Goal: Information Seeking & Learning: Find specific fact

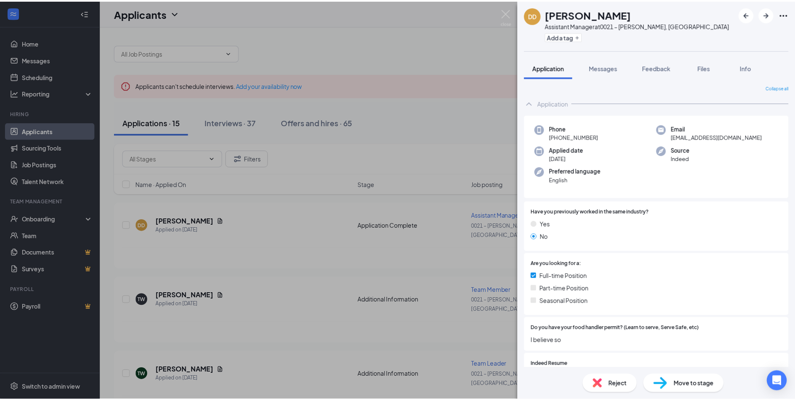
scroll to position [684, 0]
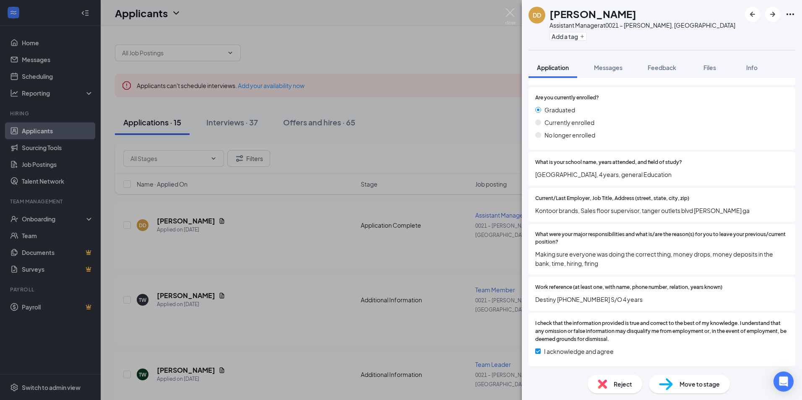
click at [208, 216] on div "DD [PERSON_NAME] Assistant Manager at 0021 – [GEOGRAPHIC_DATA], [GEOGRAPHIC_DAT…" at bounding box center [401, 200] width 802 height 400
click at [220, 218] on icon "Document" at bounding box center [222, 220] width 5 height 5
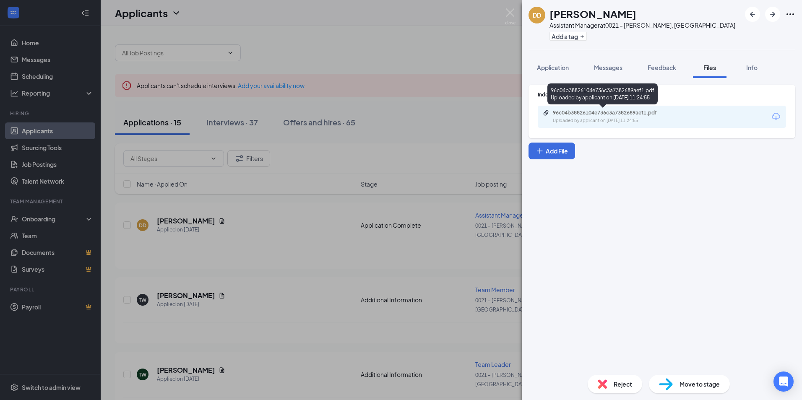
click at [578, 114] on div "96c04b38826104e736c3a7382689aef1.pdf" at bounding box center [611, 112] width 117 height 7
click at [512, 11] on img at bounding box center [510, 16] width 10 height 16
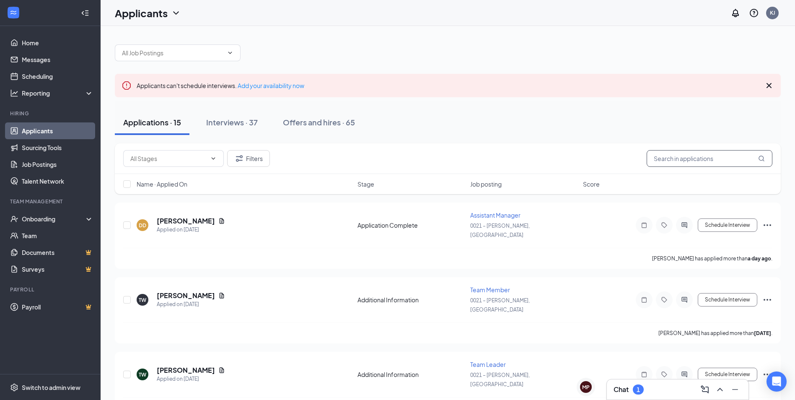
click at [668, 161] on input "text" at bounding box center [710, 158] width 126 height 17
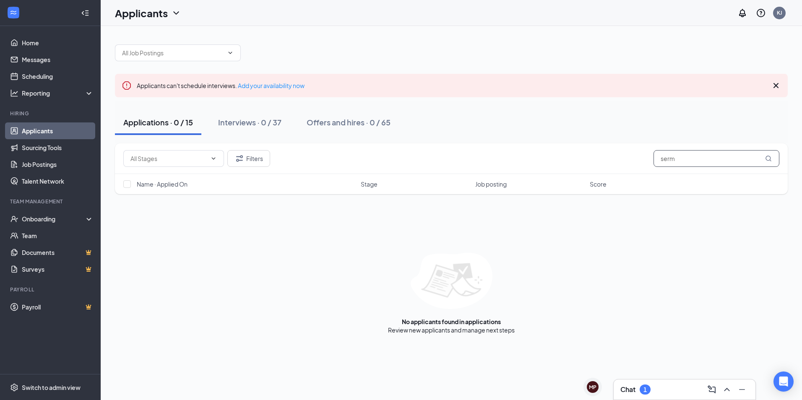
type input "serm"
click at [177, 14] on icon "ChevronDown" at bounding box center [175, 12] width 5 height 3
click at [155, 55] on link "Archived applicants" at bounding box center [165, 55] width 91 height 8
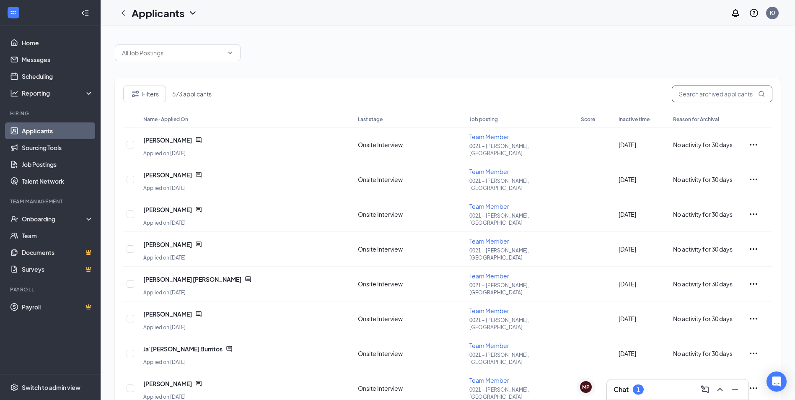
click at [702, 91] on input "text" at bounding box center [722, 94] width 101 height 17
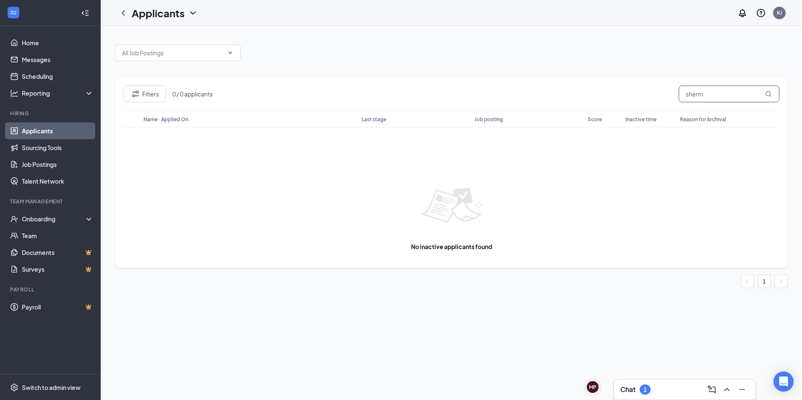
type input "sherm"
click at [195, 10] on icon "ChevronDown" at bounding box center [193, 13] width 10 height 10
click at [167, 35] on link "Applicants" at bounding box center [182, 36] width 91 height 8
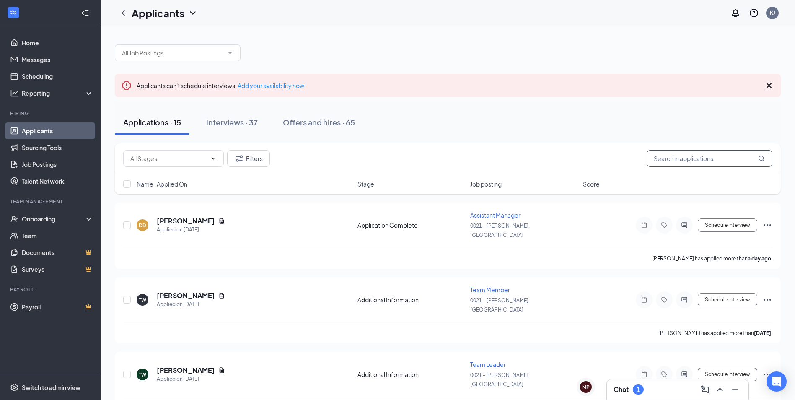
click at [693, 164] on input "text" at bounding box center [710, 158] width 126 height 17
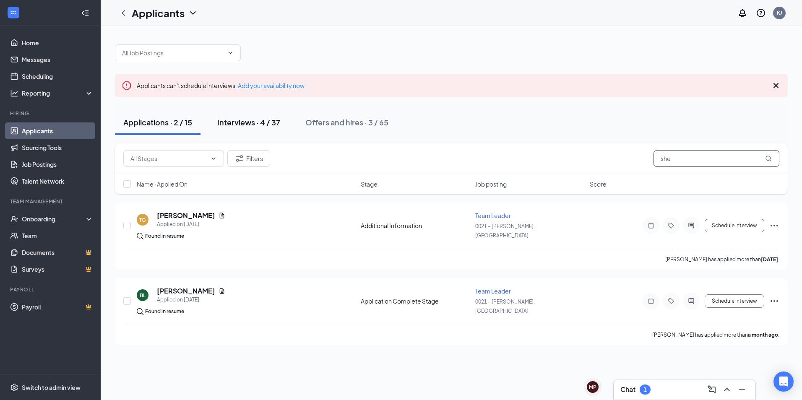
type input "she"
click at [242, 127] on div "Interviews · 4 / 37" at bounding box center [248, 122] width 63 height 10
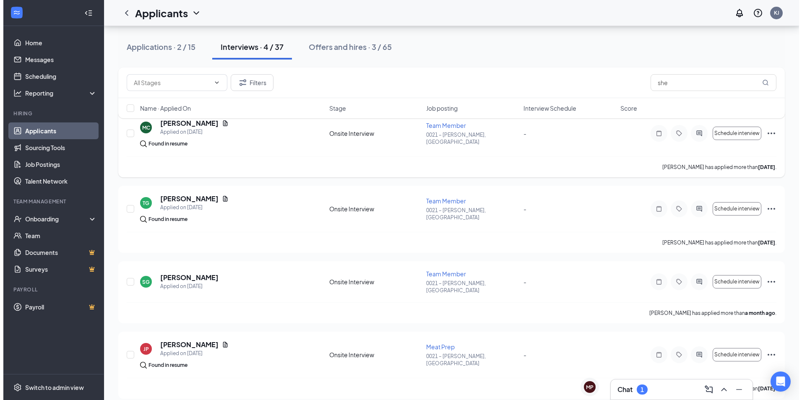
scroll to position [94, 0]
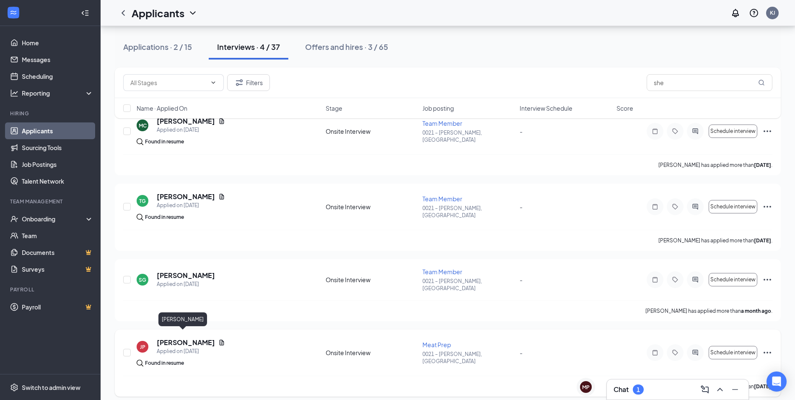
click at [177, 339] on h5 "[PERSON_NAME]" at bounding box center [186, 342] width 58 height 9
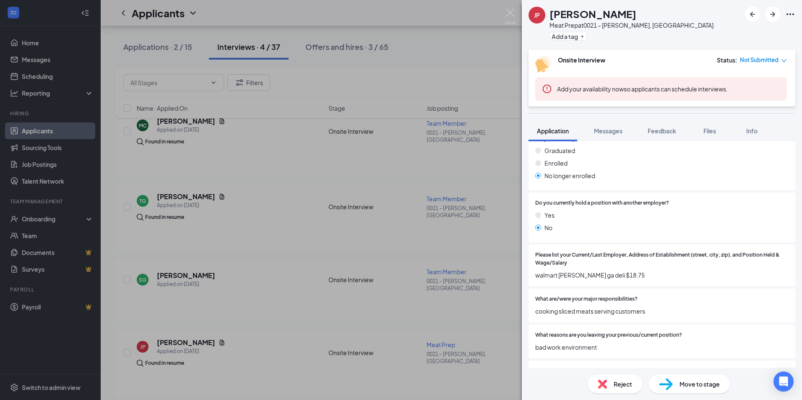
scroll to position [461, 0]
click at [203, 268] on div "JP [PERSON_NAME] Meat Prep at 0021 – [PERSON_NAME], [GEOGRAPHIC_DATA] Add a tag…" at bounding box center [401, 200] width 802 height 400
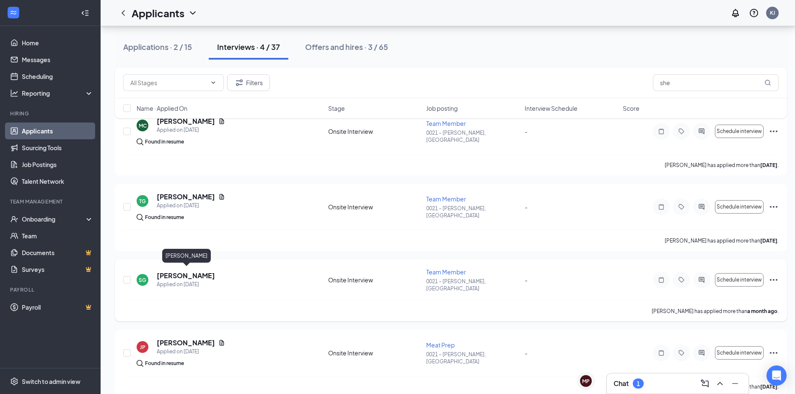
click at [200, 271] on h5 "[PERSON_NAME]" at bounding box center [186, 275] width 58 height 9
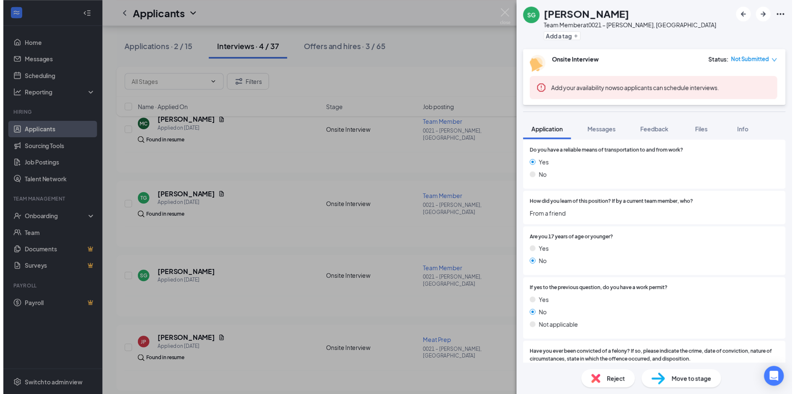
scroll to position [710, 0]
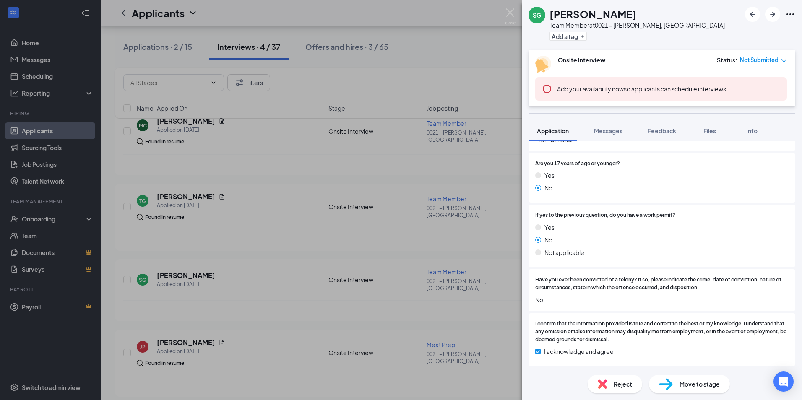
click at [278, 213] on div "SG [PERSON_NAME] Team Member at 0021 – [GEOGRAPHIC_DATA], [GEOGRAPHIC_DATA] Add…" at bounding box center [401, 200] width 802 height 400
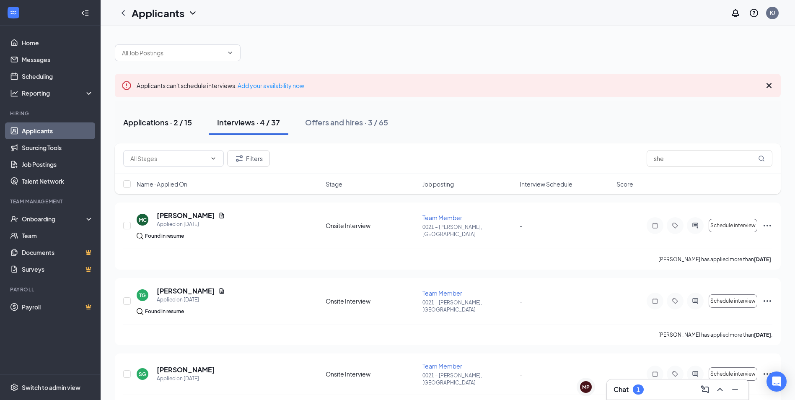
click at [165, 125] on div "Applications · 2 / 15" at bounding box center [157, 122] width 69 height 10
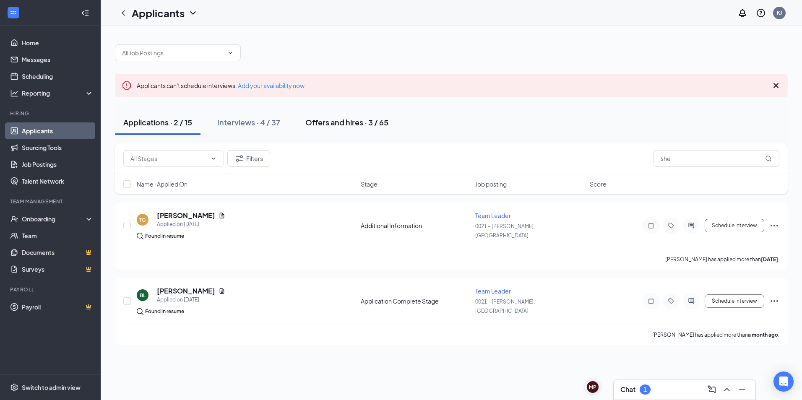
click at [334, 125] on div "Offers and hires · 3 / 65" at bounding box center [346, 122] width 83 height 10
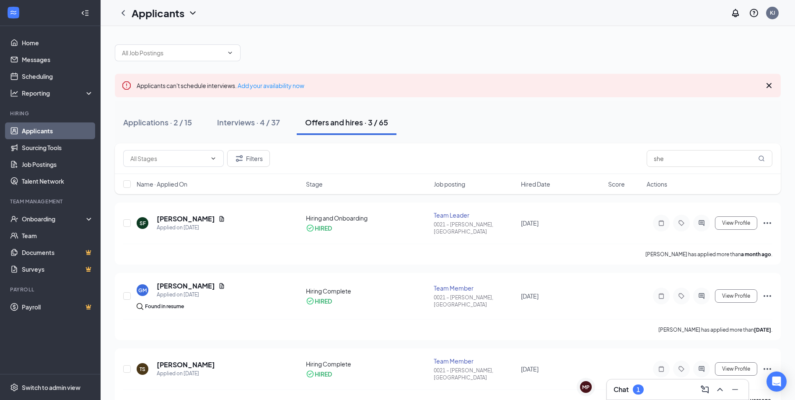
scroll to position [9, 0]
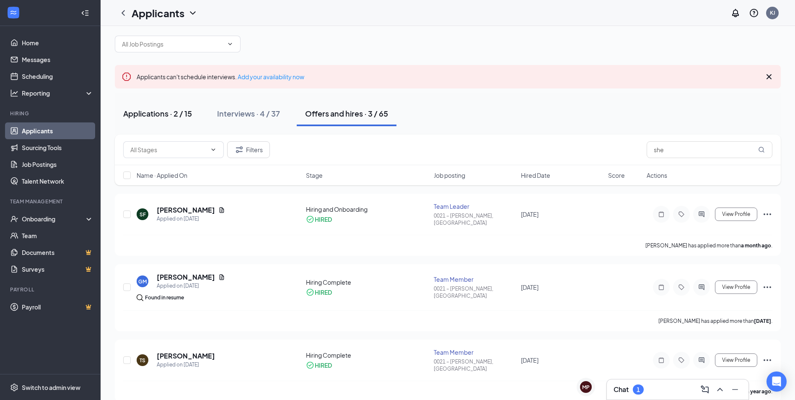
click at [168, 118] on div "Applications · 2 / 15" at bounding box center [157, 113] width 69 height 10
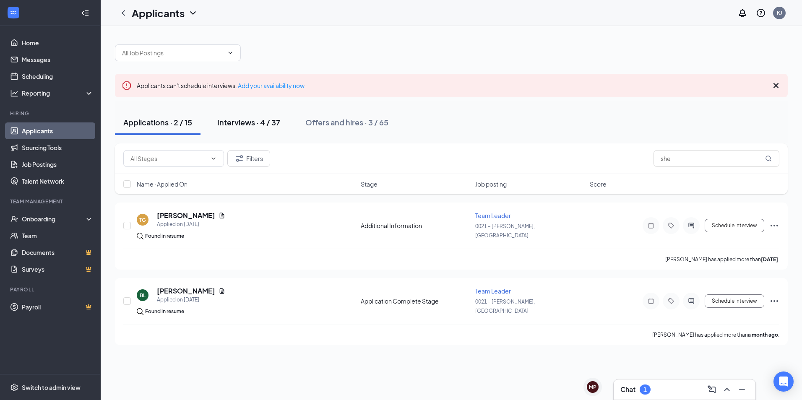
click at [266, 122] on div "Interviews · 4 / 37" at bounding box center [248, 122] width 63 height 10
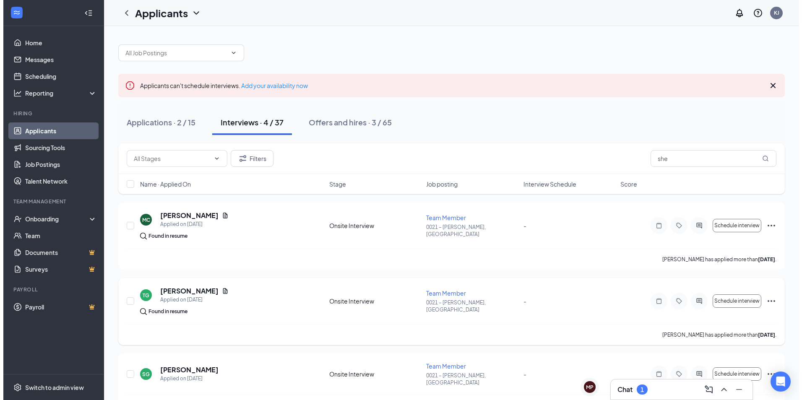
scroll to position [42, 0]
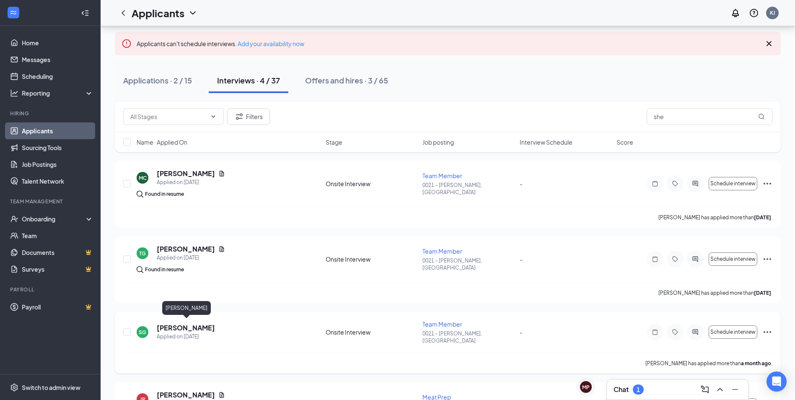
click at [200, 325] on h5 "[PERSON_NAME]" at bounding box center [186, 327] width 58 height 9
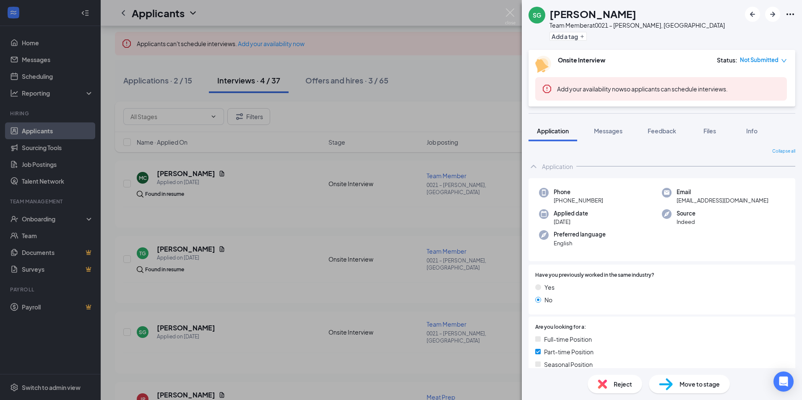
click at [158, 82] on div "SG [PERSON_NAME] Team Member at 0021 – [GEOGRAPHIC_DATA], [GEOGRAPHIC_DATA] Add…" at bounding box center [401, 200] width 802 height 400
click at [158, 82] on div "Applications · 2 / 15" at bounding box center [157, 80] width 69 height 10
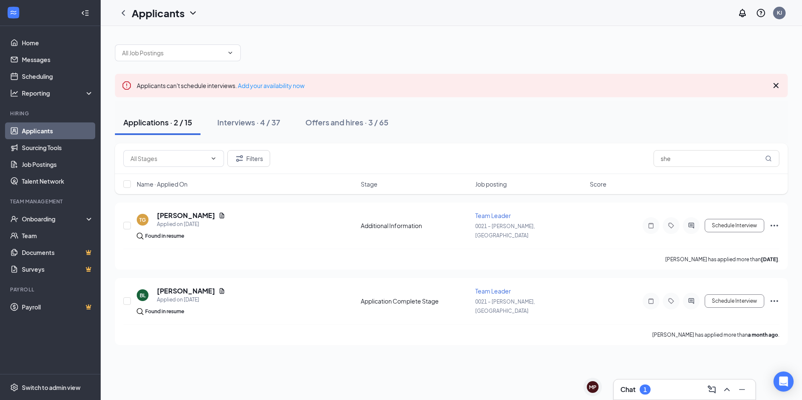
click at [638, 159] on div "Filters she" at bounding box center [451, 158] width 656 height 17
click at [773, 86] on icon "Cross" at bounding box center [776, 86] width 10 height 10
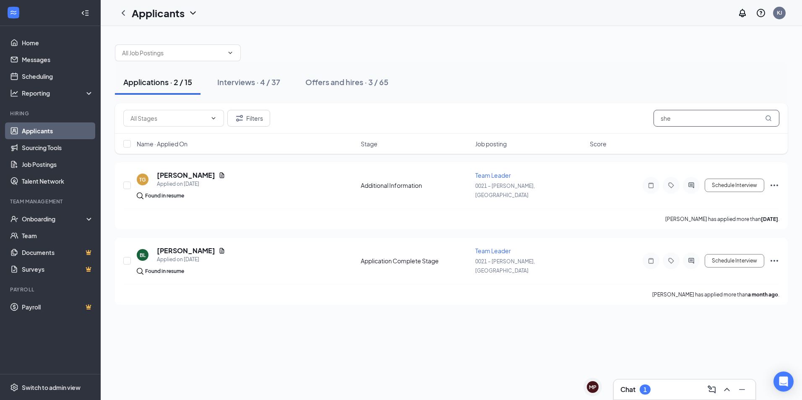
click at [676, 119] on input "she" at bounding box center [716, 118] width 126 height 17
drag, startPoint x: 676, startPoint y: 119, endPoint x: 613, endPoint y: 109, distance: 64.0
click at [613, 109] on div "Filters she" at bounding box center [451, 118] width 673 height 31
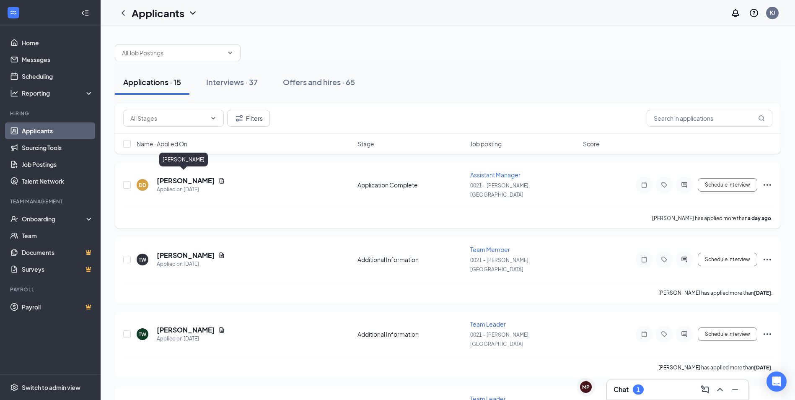
click at [173, 179] on h5 "[PERSON_NAME]" at bounding box center [186, 180] width 58 height 9
